Goal: Task Accomplishment & Management: Use online tool/utility

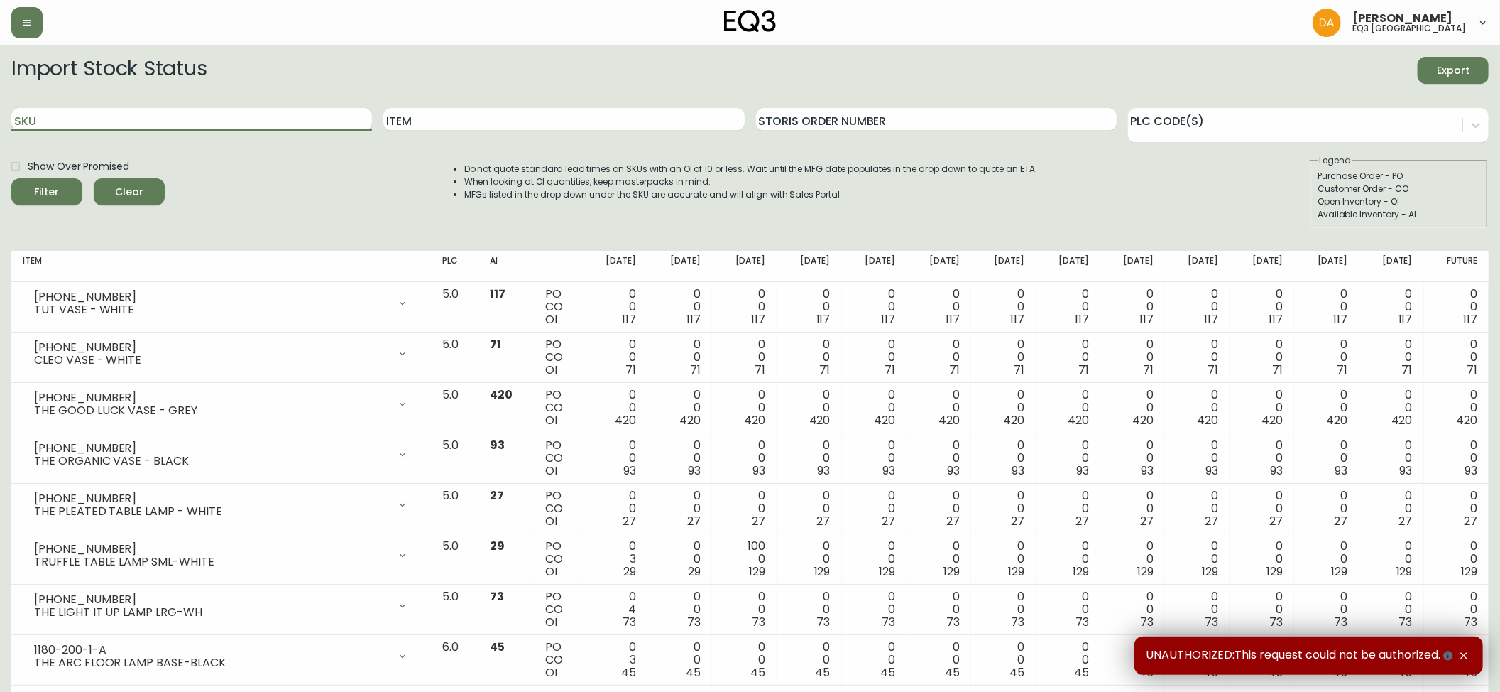
click at [55, 124] on input "SKU" at bounding box center [191, 119] width 361 height 23
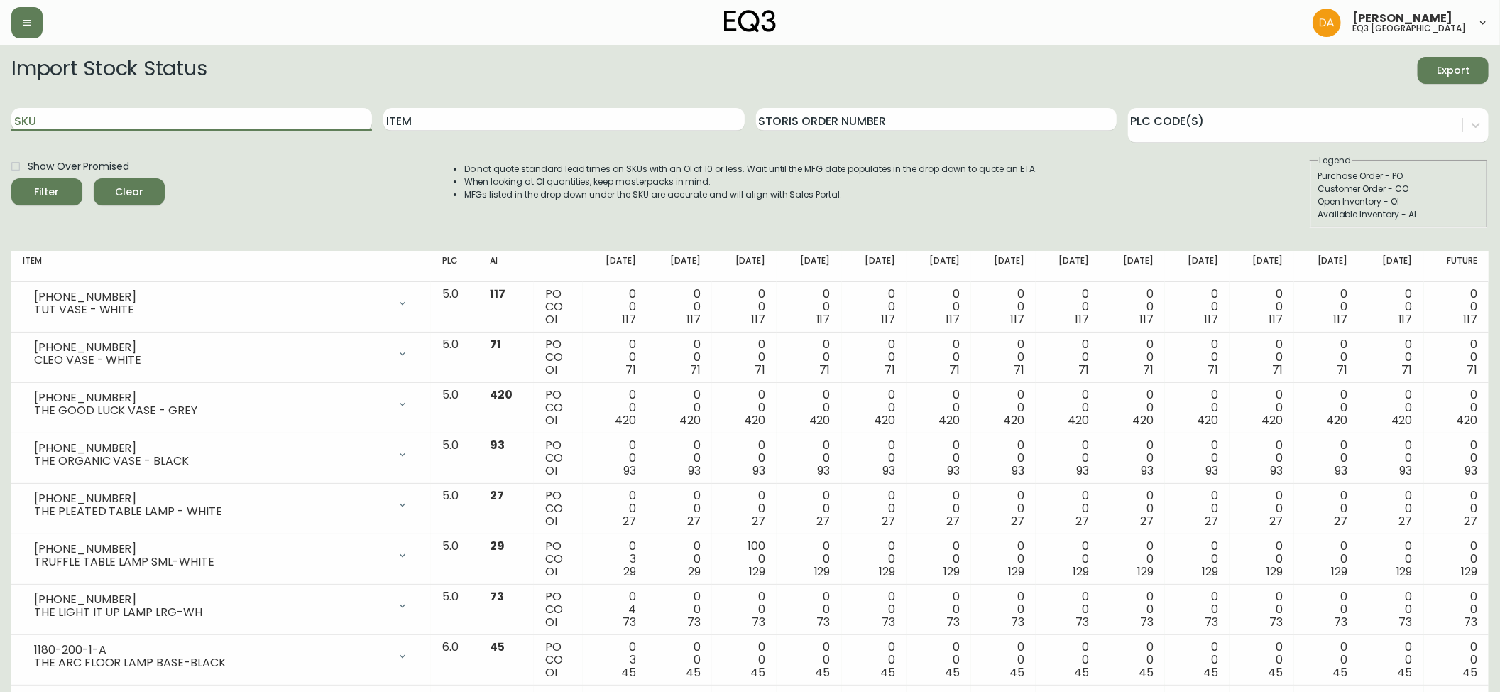
paste input "3190-166-01"
type input "3190-166-01"
click at [49, 189] on icon "submit" at bounding box center [41, 190] width 16 height 16
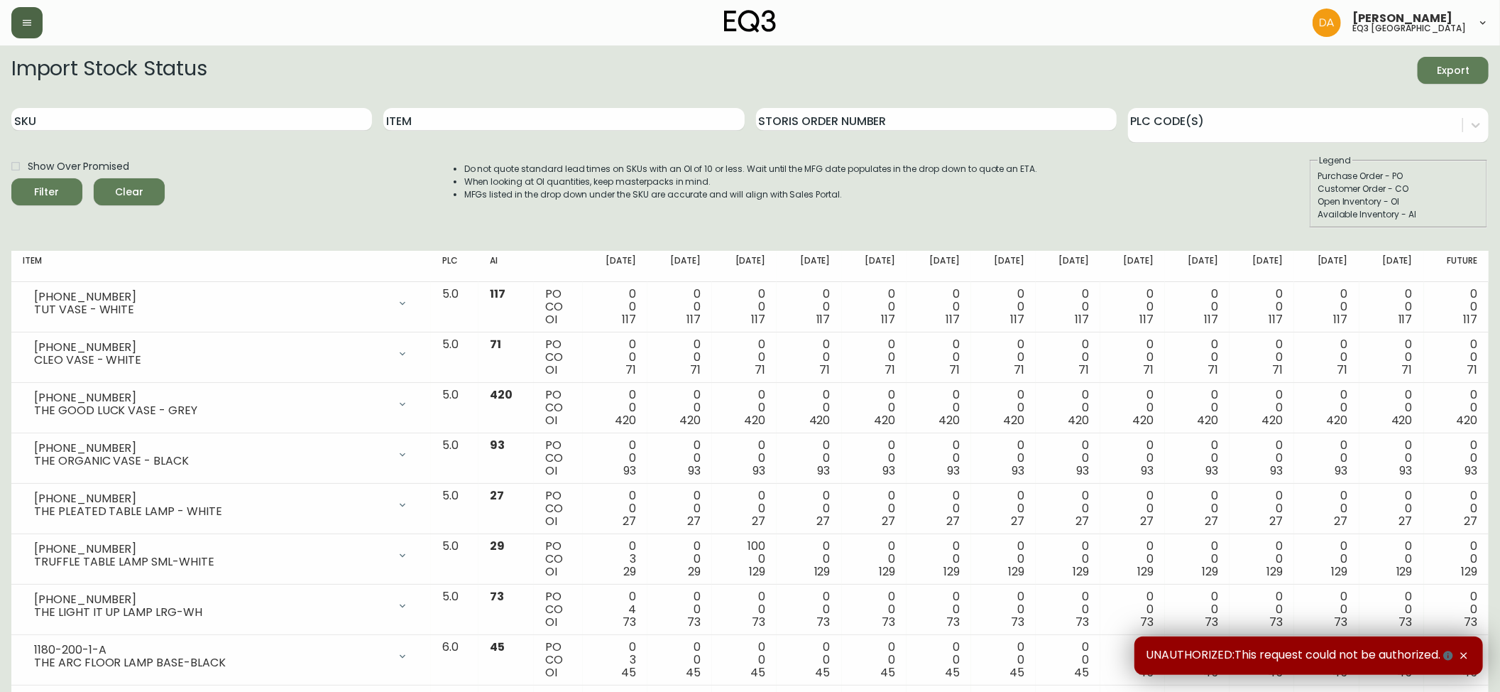
click at [28, 12] on button "button" at bounding box center [26, 22] width 31 height 31
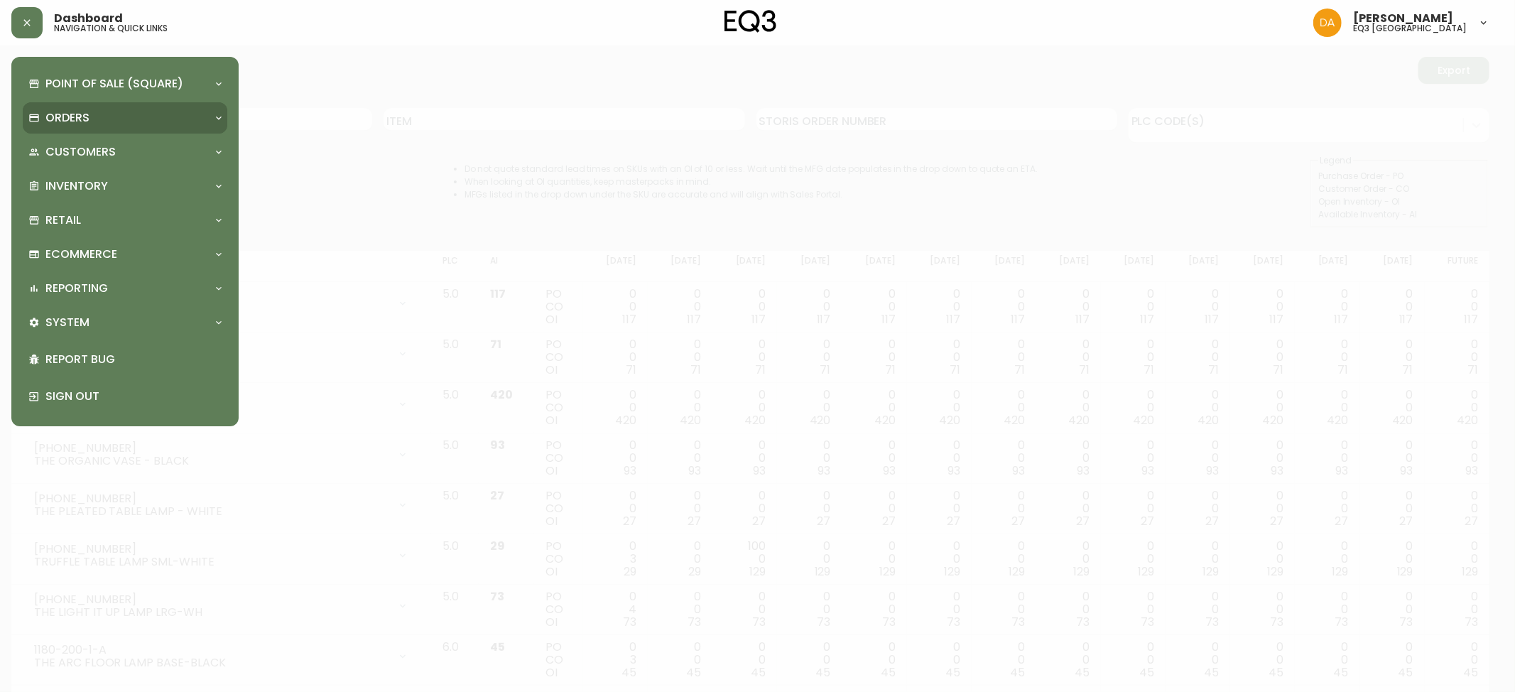
click at [115, 106] on div "Orders" at bounding box center [125, 117] width 204 height 31
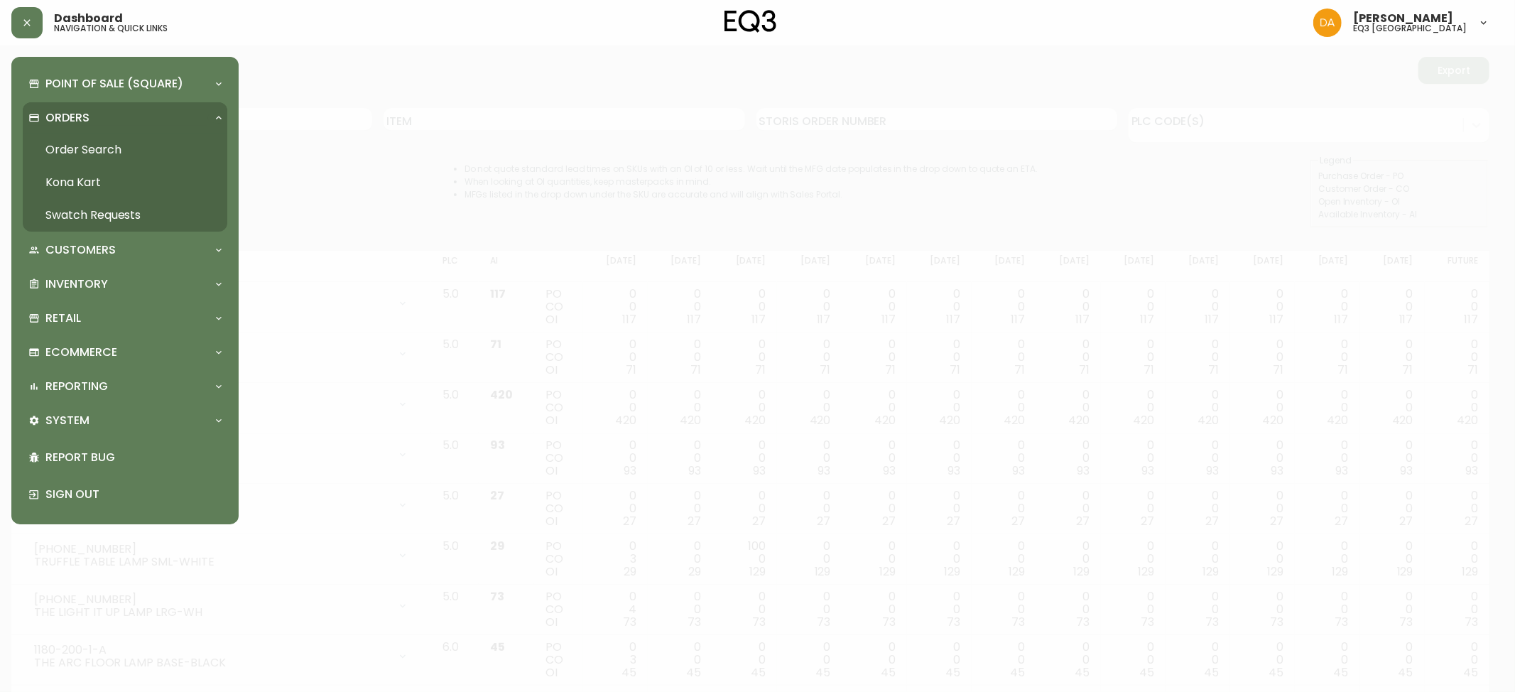
click at [105, 146] on link "Order Search" at bounding box center [125, 149] width 204 height 33
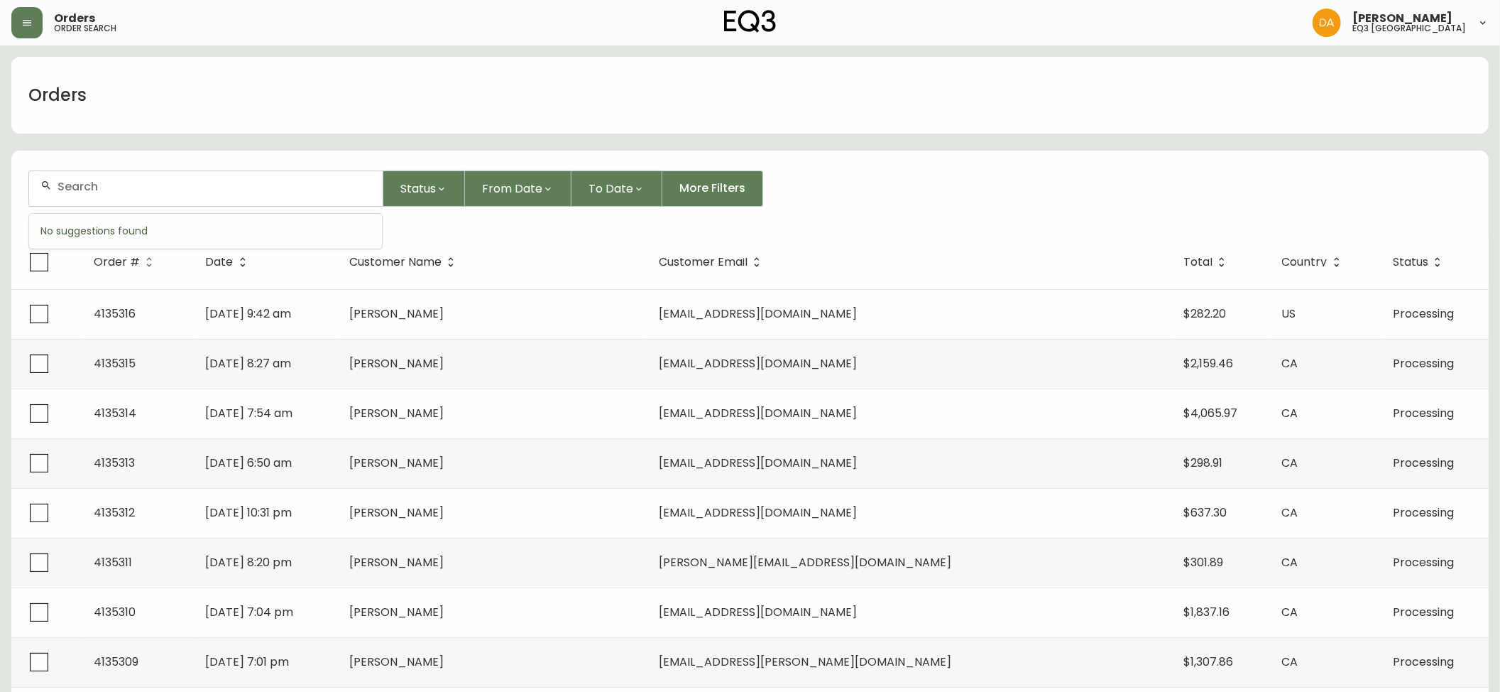
click at [82, 185] on input "text" at bounding box center [215, 186] width 314 height 13
paste input "[EMAIL_ADDRESS][DOMAIN_NAME]"
click at [67, 265] on span "[EMAIL_ADDRESS][DOMAIN_NAME]" at bounding box center [145, 265] width 198 height 16
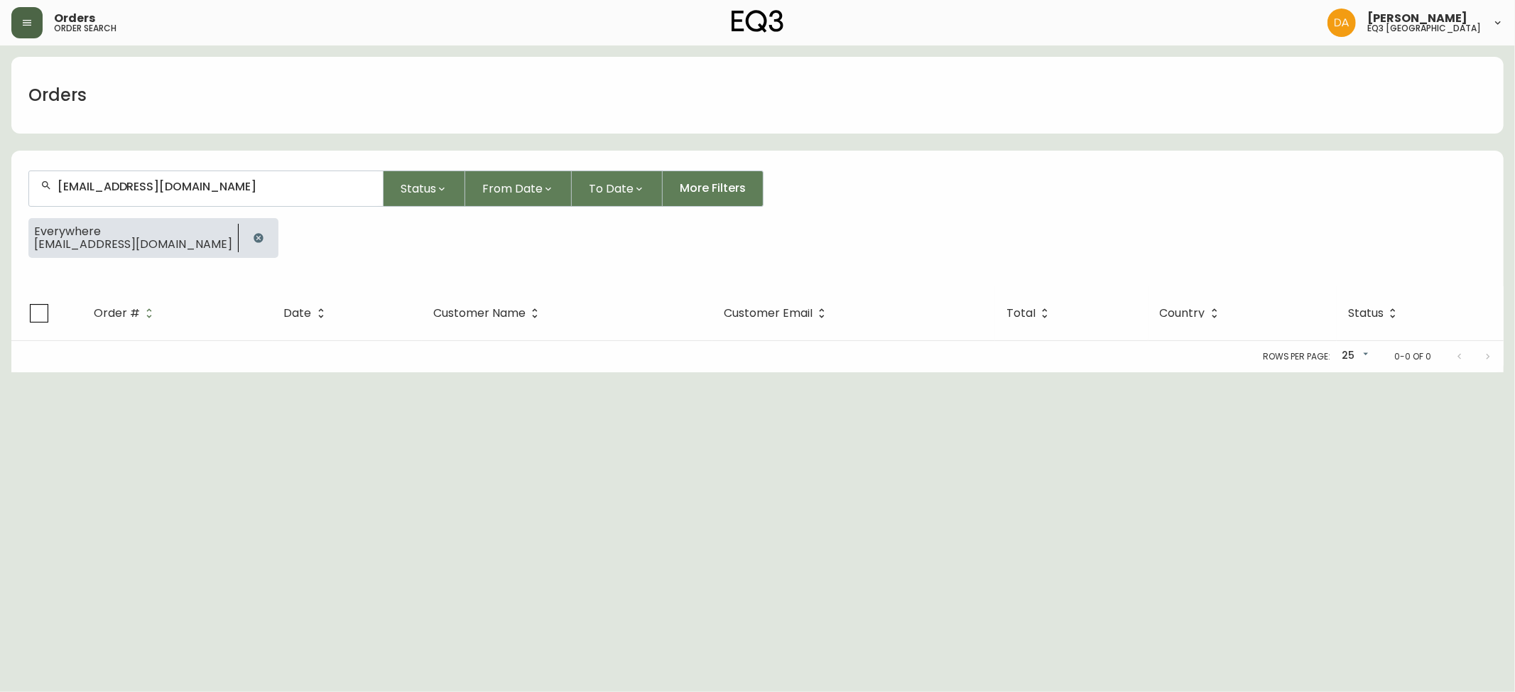
type input "[EMAIL_ADDRESS][DOMAIN_NAME]"
click at [27, 24] on icon "button" at bounding box center [27, 23] width 9 height 6
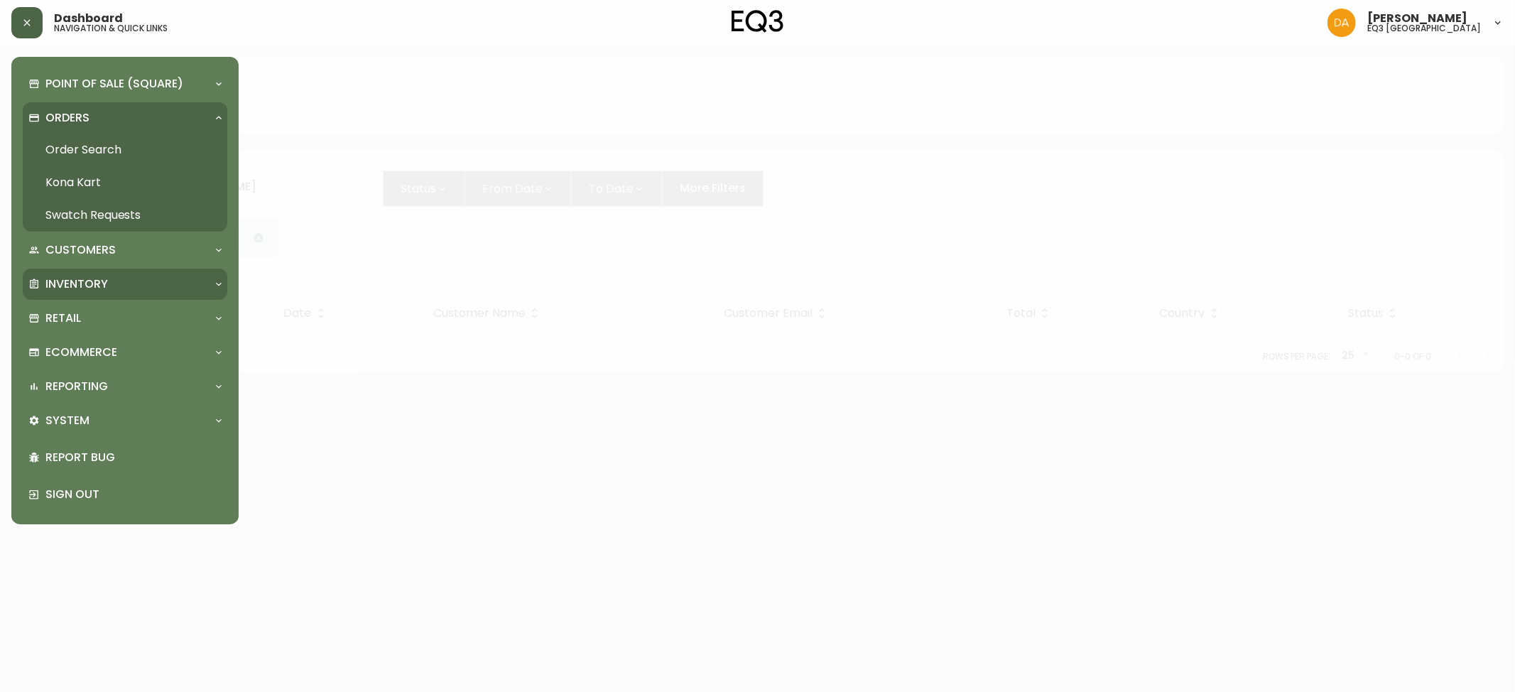
click at [92, 280] on p "Inventory" at bounding box center [76, 284] width 62 height 16
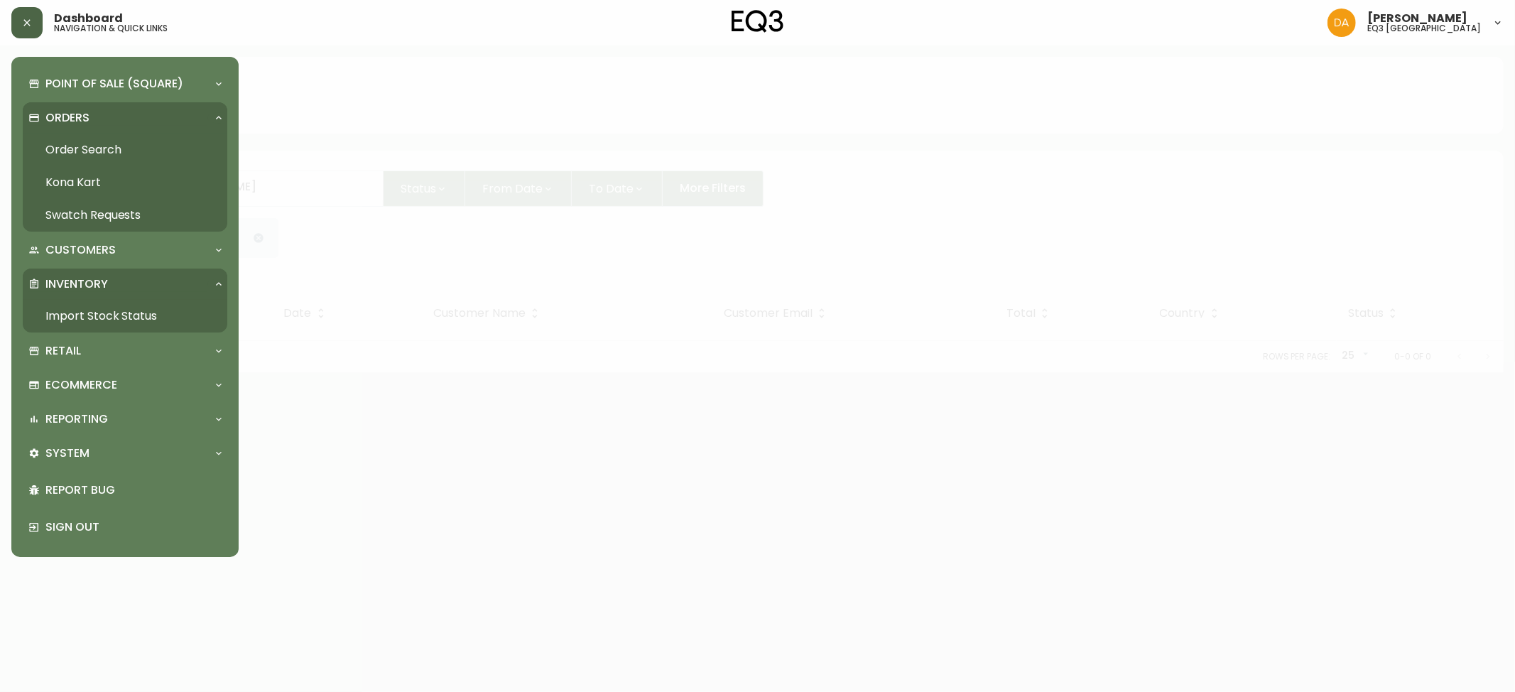
click at [95, 311] on link "Import Stock Status" at bounding box center [125, 316] width 204 height 33
